Goal: Transaction & Acquisition: Obtain resource

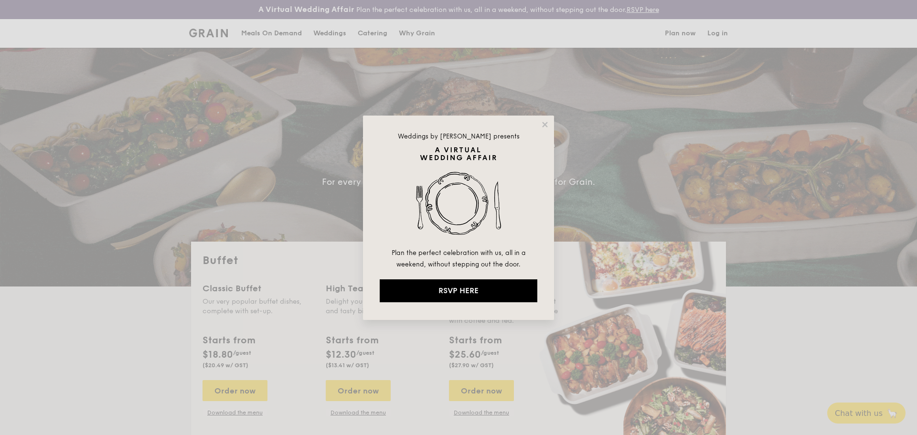
select select
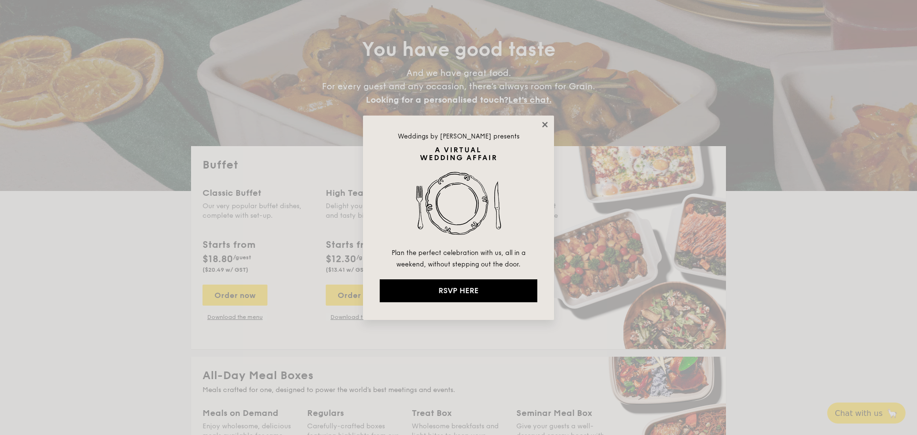
click at [545, 125] on icon at bounding box center [544, 124] width 5 height 5
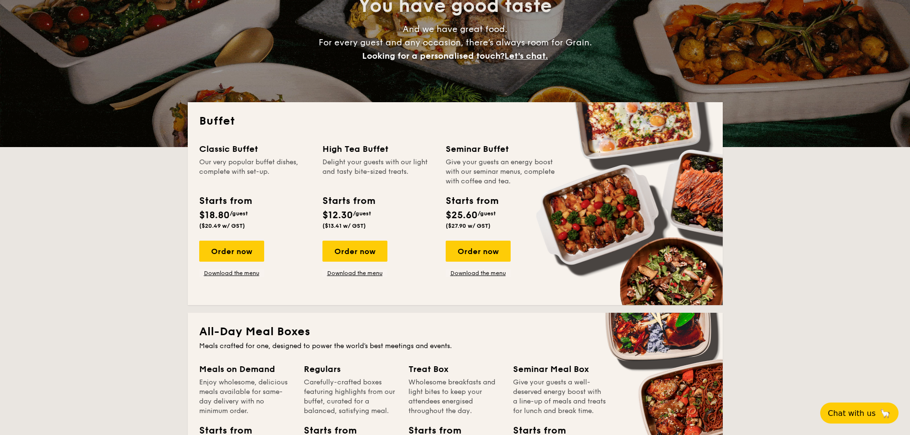
scroll to position [143, 0]
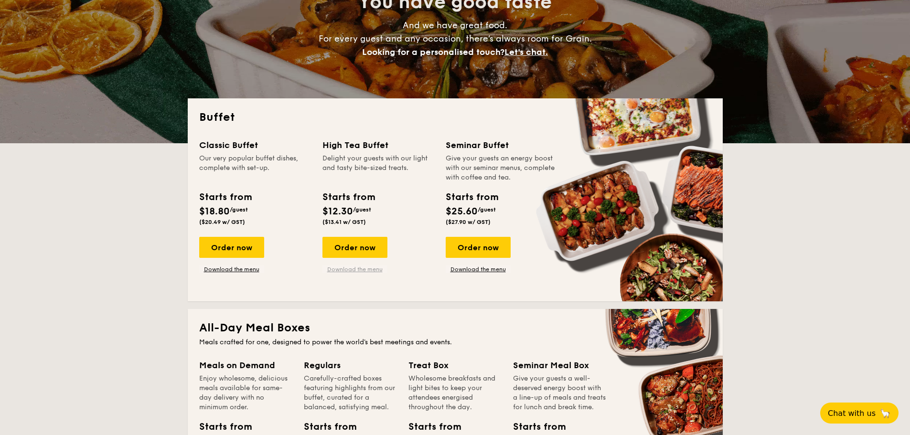
click at [360, 271] on link "Download the menu" at bounding box center [354, 269] width 65 height 8
click at [488, 271] on link "Download the menu" at bounding box center [477, 269] width 65 height 8
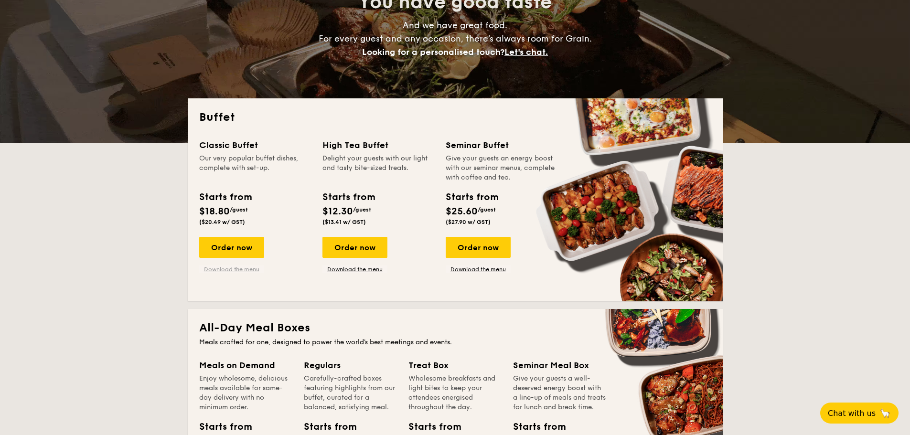
click at [230, 271] on link "Download the menu" at bounding box center [231, 269] width 65 height 8
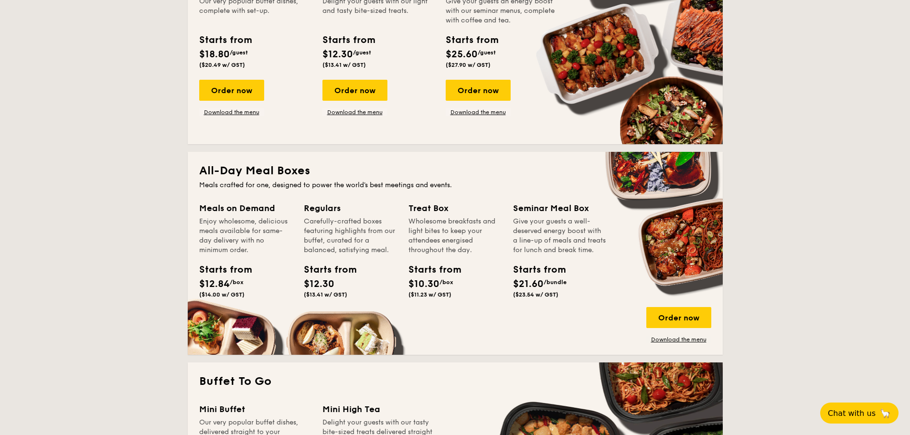
scroll to position [286, 0]
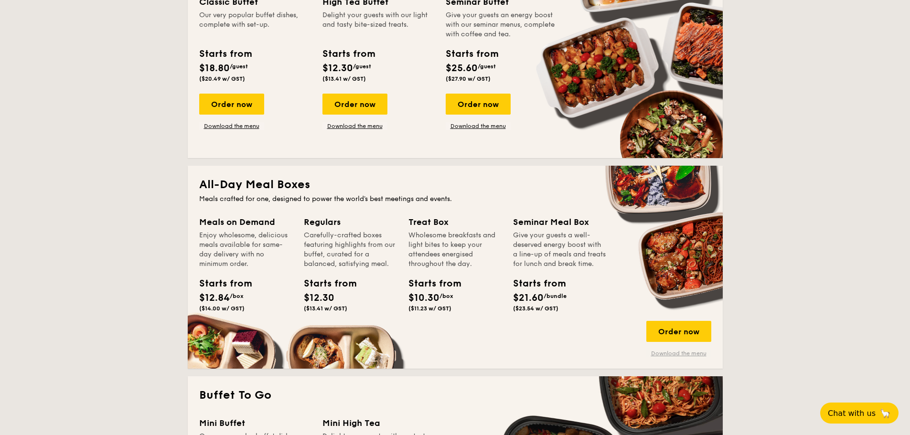
click at [689, 355] on link "Download the menu" at bounding box center [678, 354] width 65 height 8
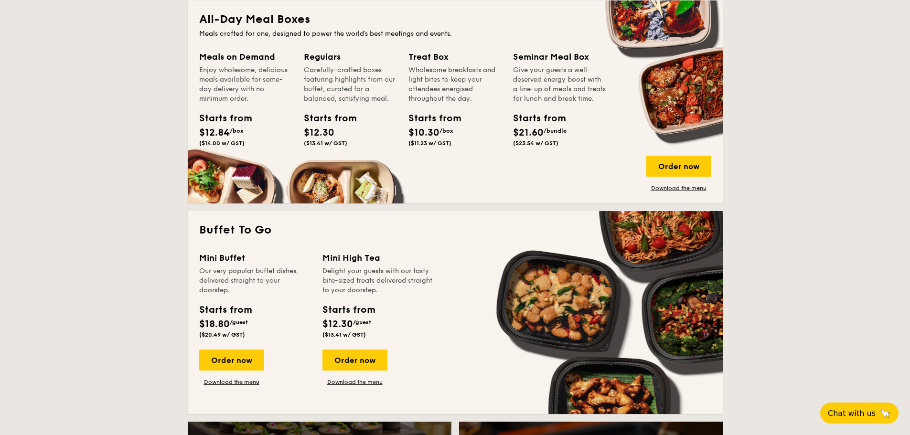
scroll to position [525, 0]
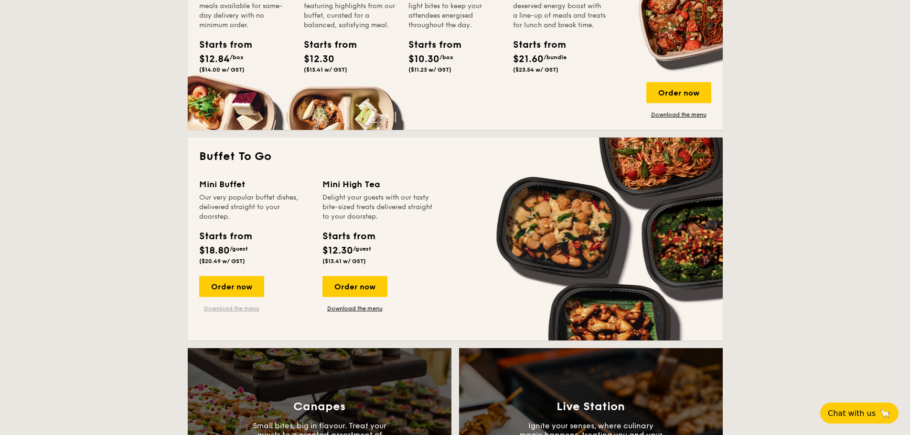
click at [235, 309] on link "Download the menu" at bounding box center [231, 309] width 65 height 8
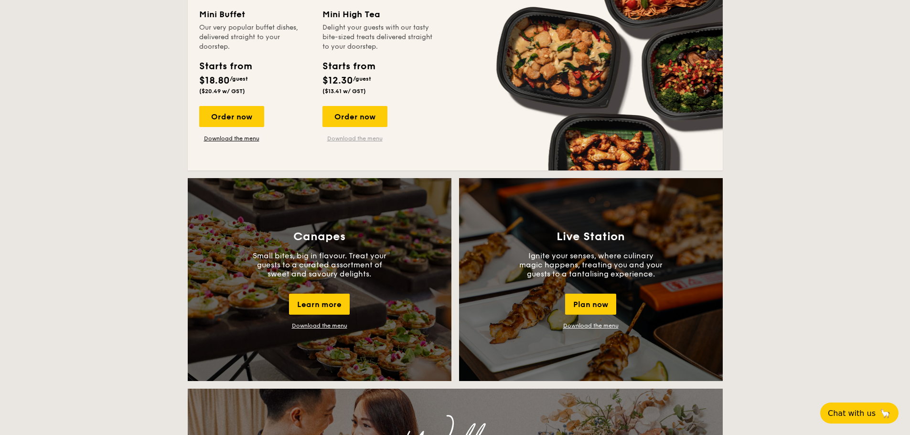
scroll to position [764, 0]
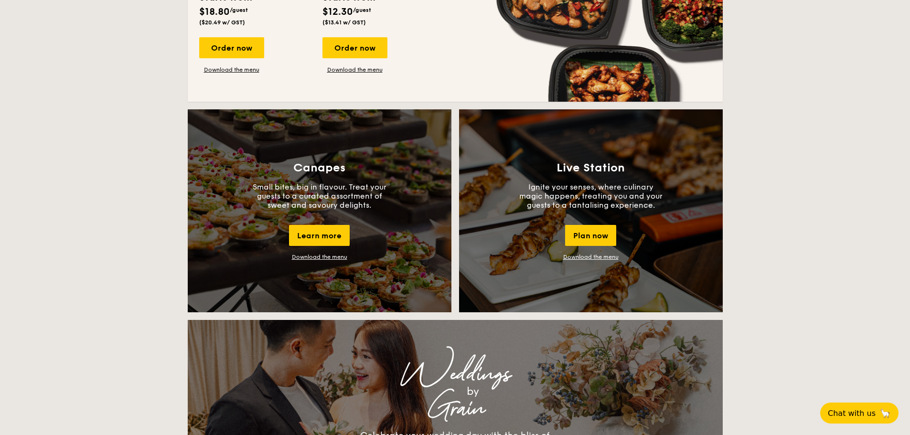
click at [330, 258] on link "Download the menu" at bounding box center [319, 257] width 55 height 7
click at [328, 255] on link "Download the menu" at bounding box center [319, 257] width 55 height 7
click at [593, 259] on link "Download the menu" at bounding box center [590, 257] width 55 height 7
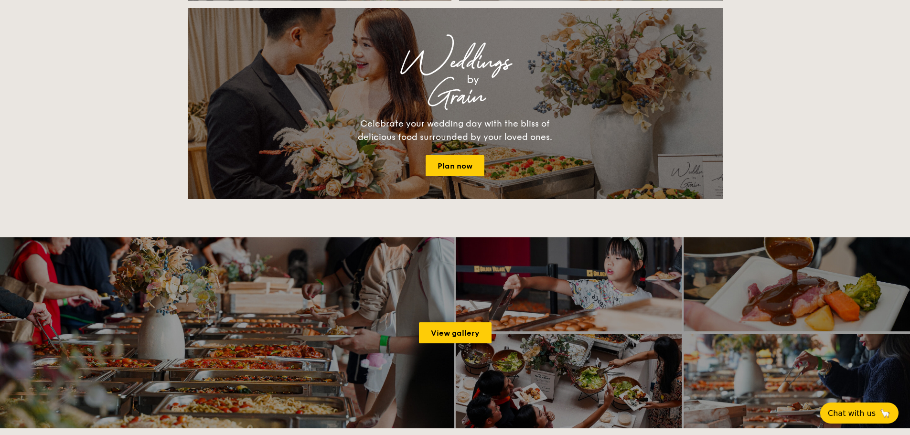
scroll to position [1050, 0]
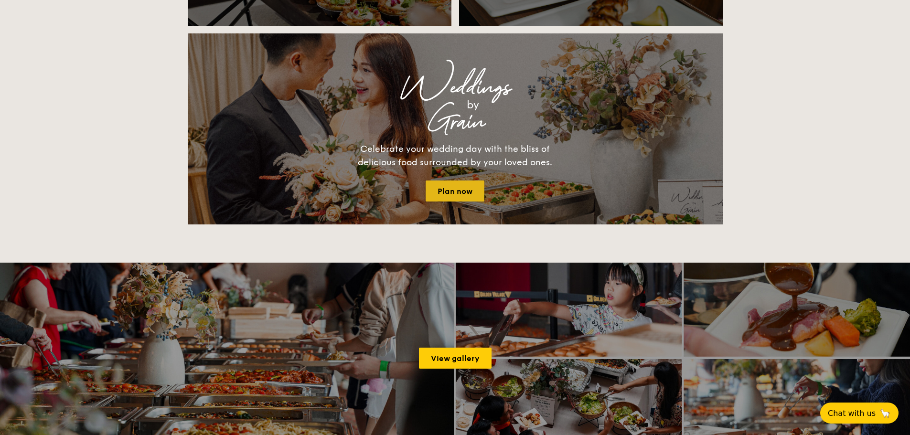
click at [453, 189] on link "Plan now" at bounding box center [454, 190] width 59 height 21
